Goal: Task Accomplishment & Management: Manage account settings

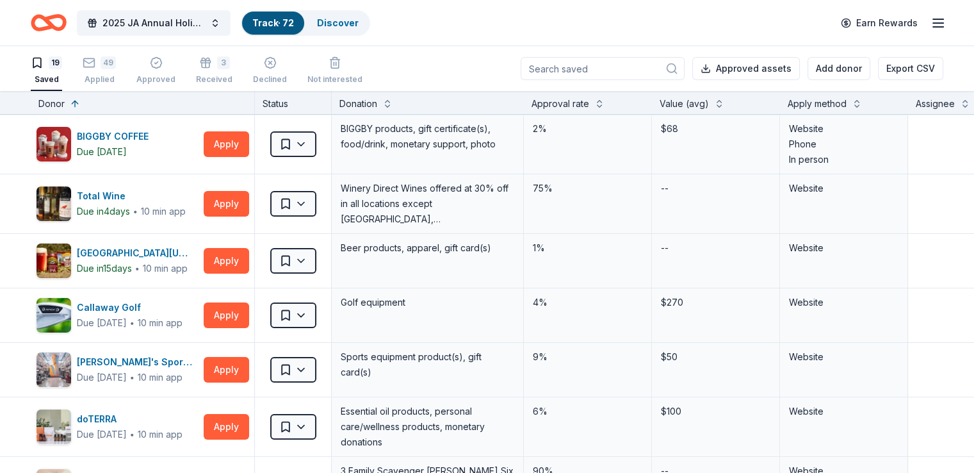
click at [93, 63] on div "19 Saved 49 Applied Approved 3 Received Declined Not interested" at bounding box center [197, 71] width 332 height 40
click at [95, 63] on icon "button" at bounding box center [89, 62] width 13 height 13
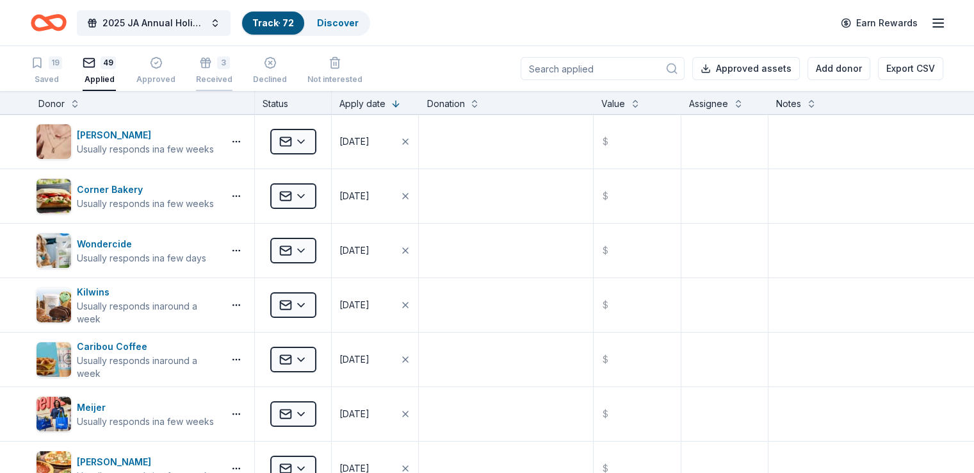
click at [230, 62] on div "3" at bounding box center [223, 62] width 13 height 13
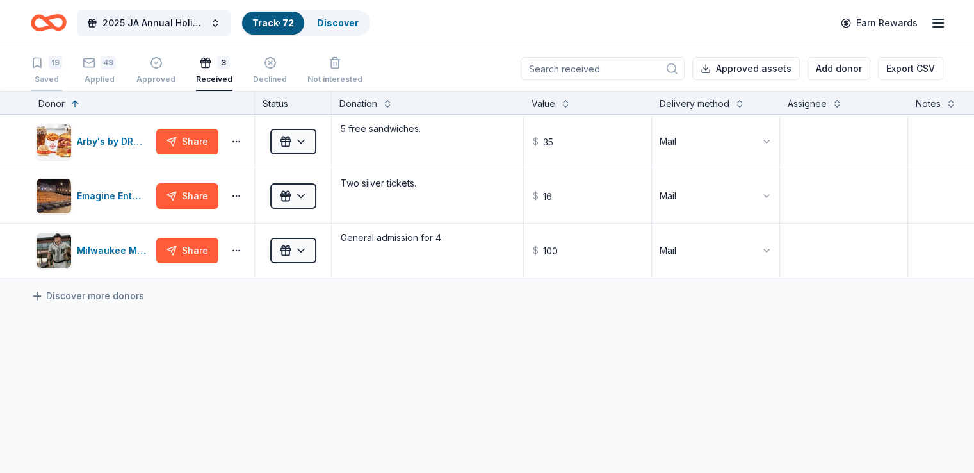
click at [62, 75] on div "Saved" at bounding box center [46, 79] width 31 height 10
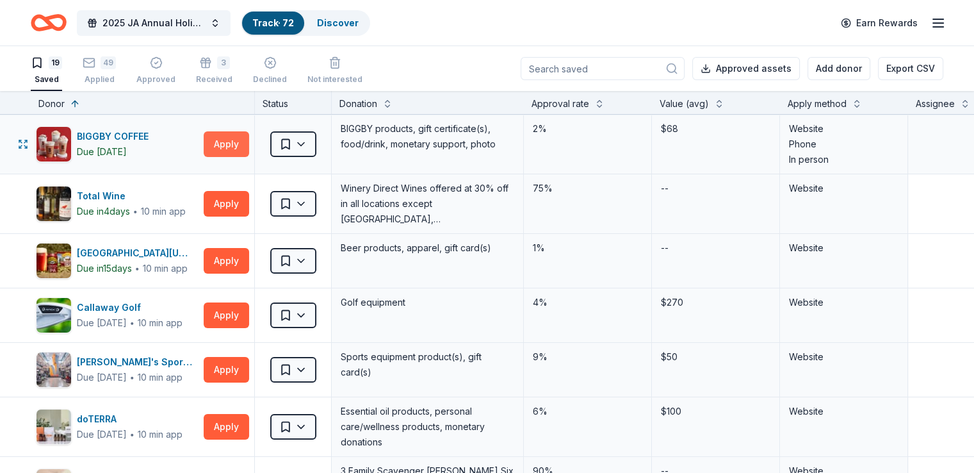
click at [241, 149] on button "Apply" at bounding box center [226, 144] width 45 height 26
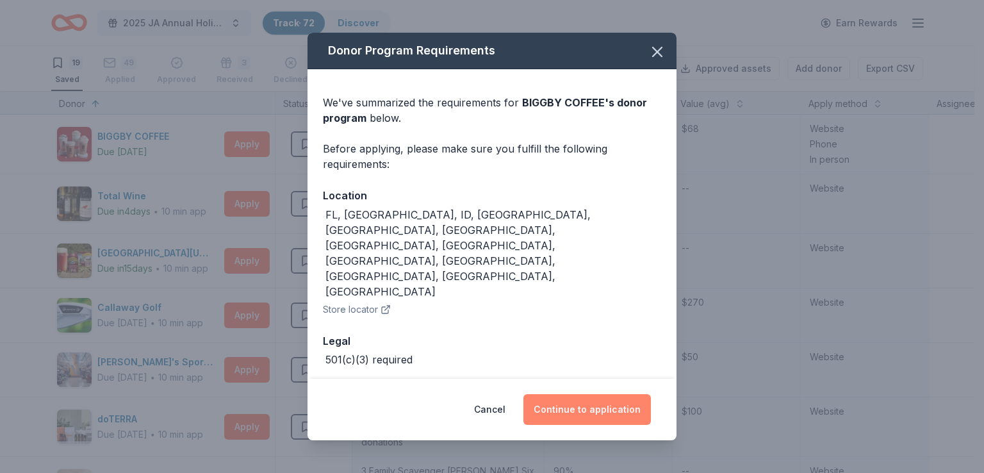
click at [603, 394] on button "Continue to application" at bounding box center [586, 409] width 127 height 31
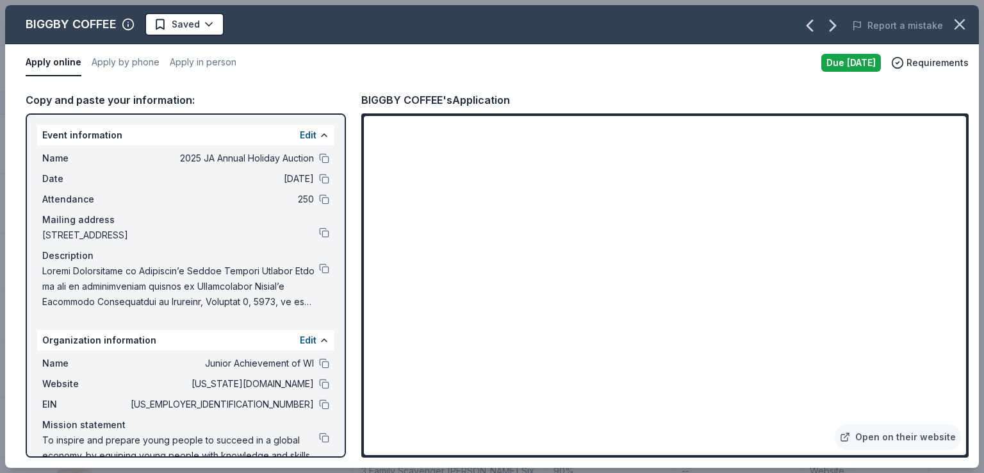
click at [0, 122] on div "BIGGBY COFFEE Saved Report a mistake Apply online Apply by phone Apply in perso…" at bounding box center [492, 236] width 984 height 473
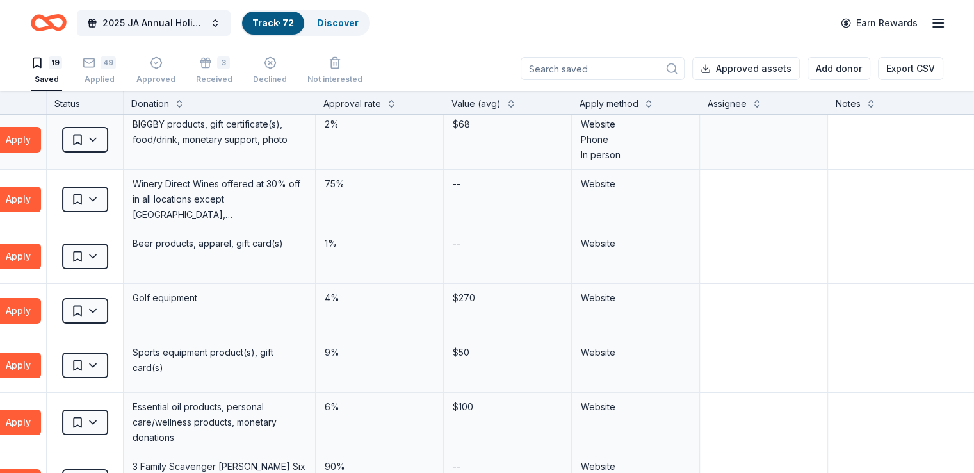
scroll to position [4, 336]
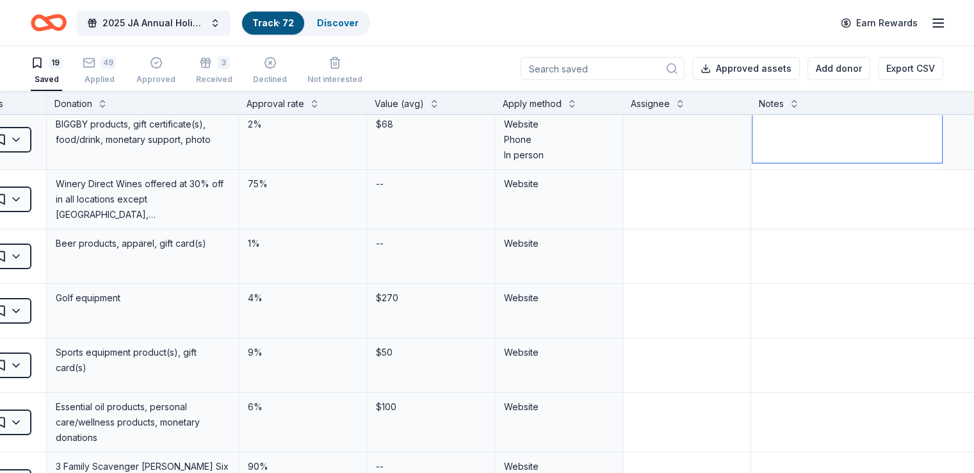
click at [771, 136] on textarea at bounding box center [847, 136] width 190 height 51
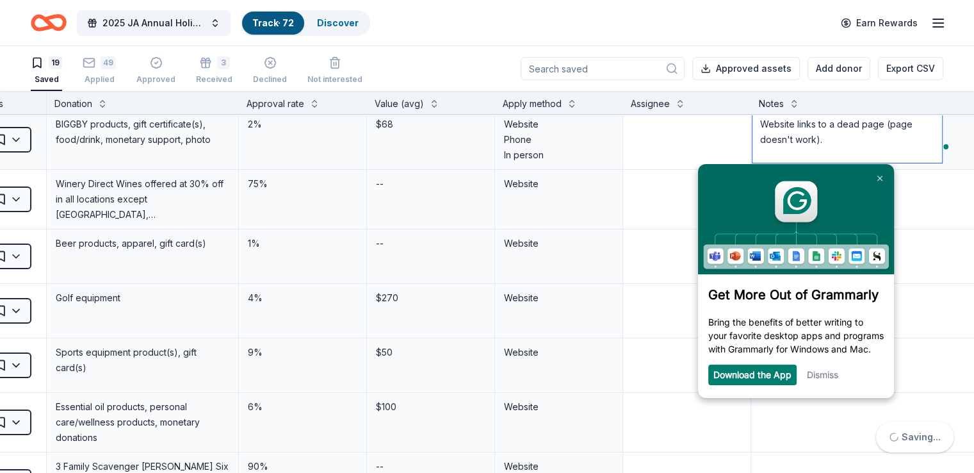
type textarea "Website links to a dead page (page doesn't work)."
click at [674, 150] on textarea at bounding box center [686, 136] width 125 height 51
click at [829, 385] on div "Dismiss" at bounding box center [822, 374] width 31 height 20
click at [832, 378] on link "Dismiss" at bounding box center [822, 374] width 31 height 11
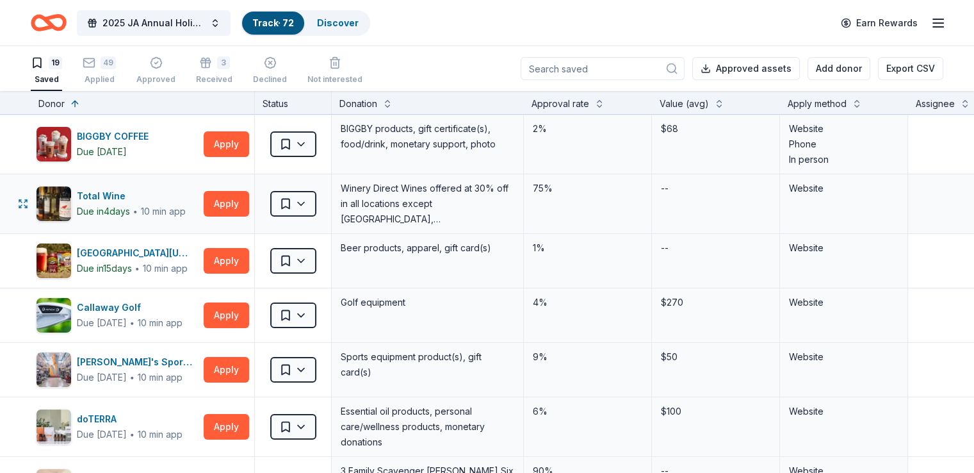
click at [0, 203] on div "Total Wine Due [DATE] ∙ 10 min app Apply Saved Winery Direct Wines offered at 3…" at bounding box center [629, 203] width 1259 height 59
click at [353, 31] on div "Discover" at bounding box center [338, 23] width 62 height 23
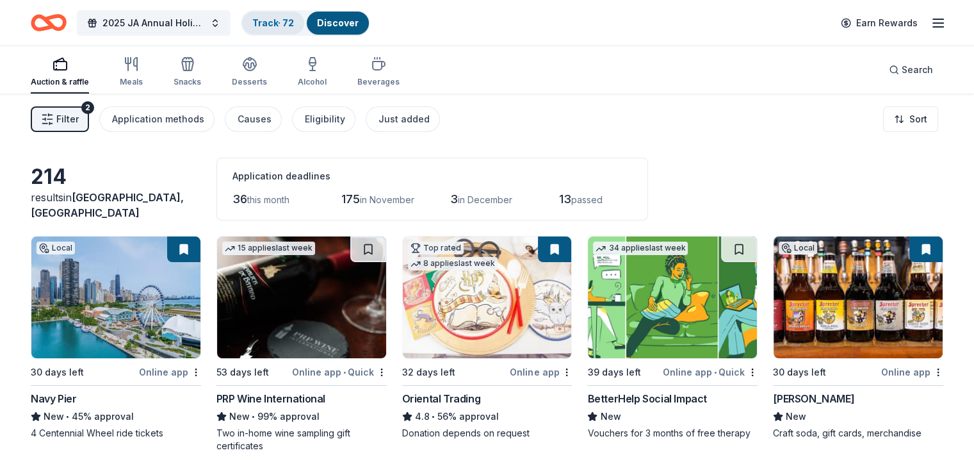
click at [279, 26] on link "Track · 72" at bounding box center [273, 22] width 42 height 11
